Goal: Task Accomplishment & Management: Use online tool/utility

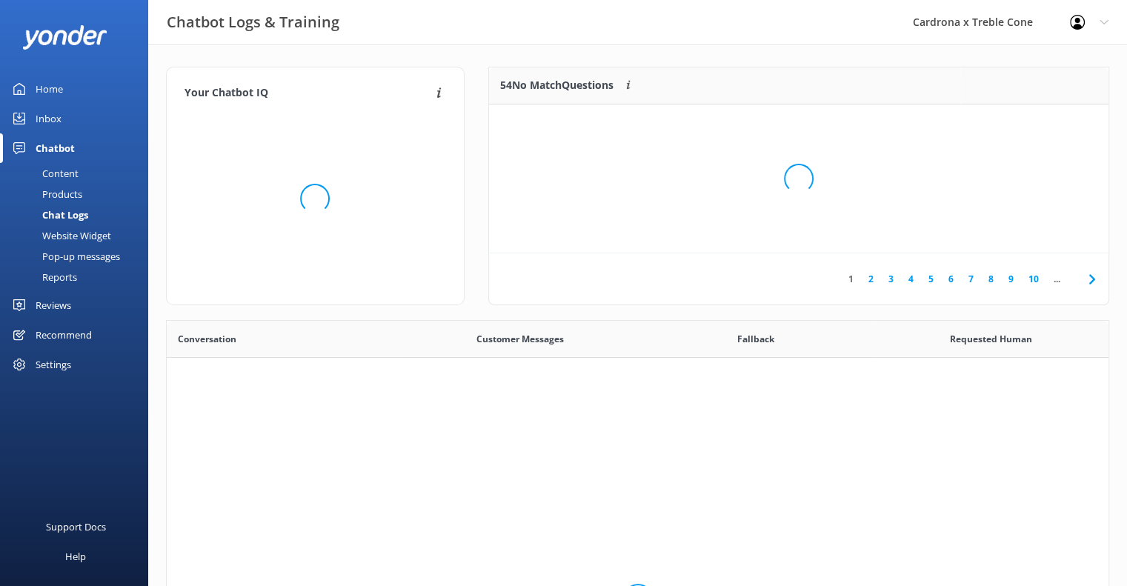
scroll to position [507, 931]
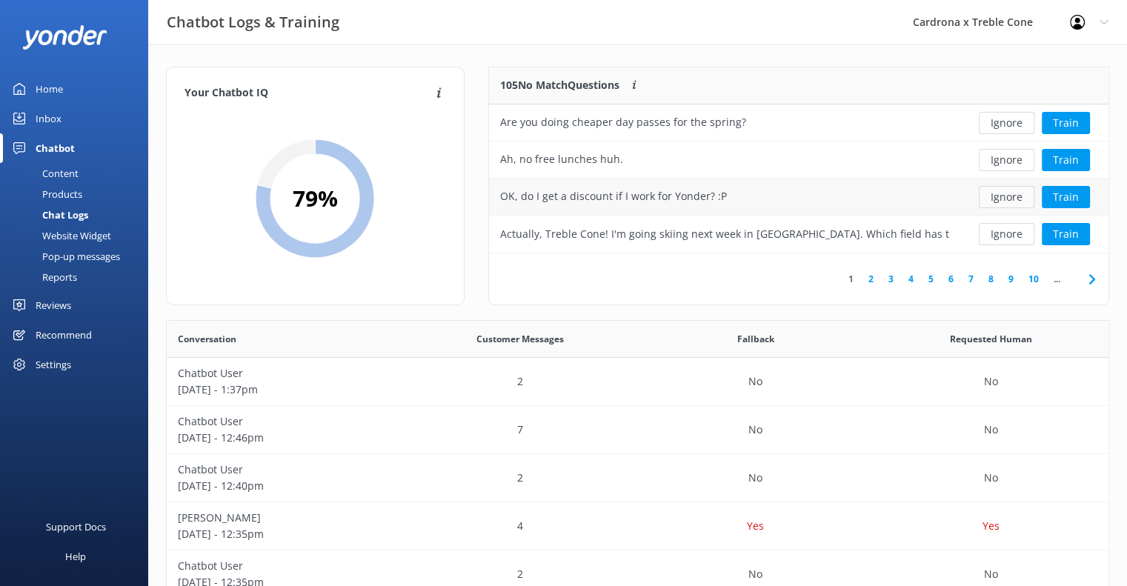
click at [998, 197] on button "Ignore" at bounding box center [1007, 197] width 56 height 22
click at [999, 162] on button "Ignore" at bounding box center [1007, 160] width 56 height 22
click at [999, 195] on button "Ignore" at bounding box center [1007, 197] width 56 height 22
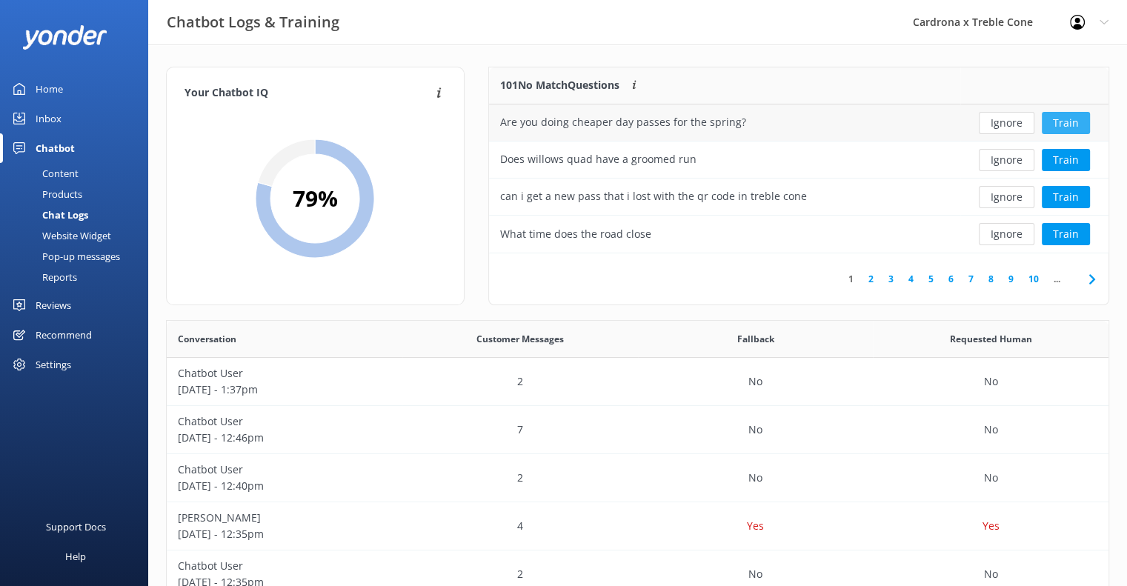
click at [1071, 117] on button "Train" at bounding box center [1066, 123] width 48 height 22
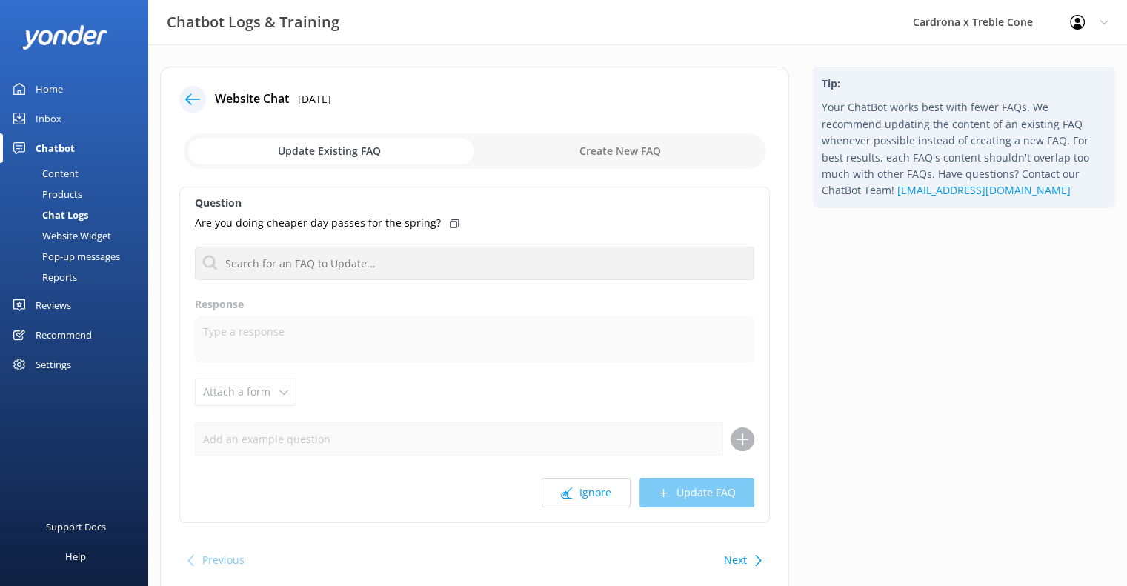
click at [193, 103] on icon at bounding box center [192, 99] width 15 height 15
